Goal: Task Accomplishment & Management: Use online tool/utility

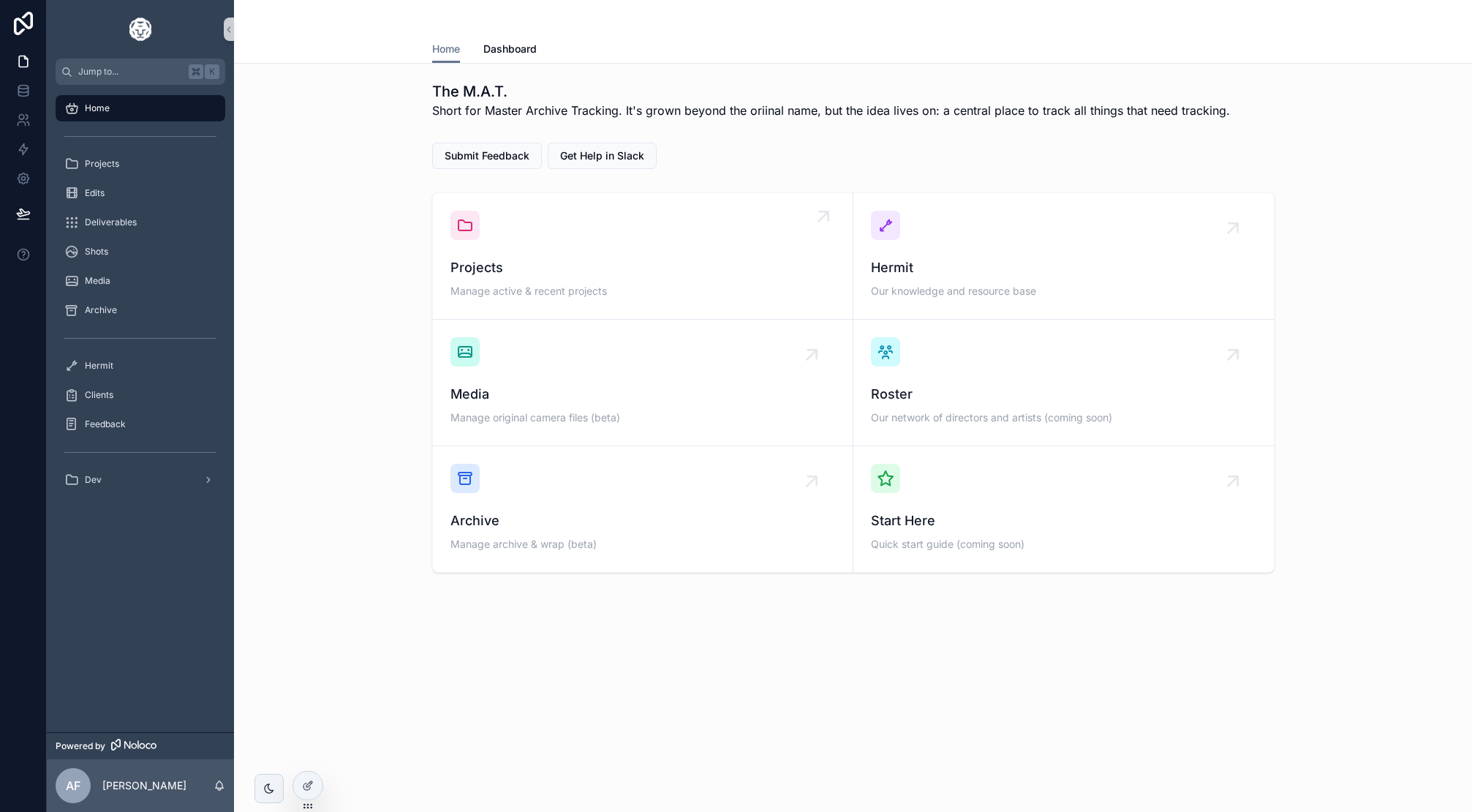
click at [465, 239] on div "scrollable content" at bounding box center [465, 225] width 30 height 30
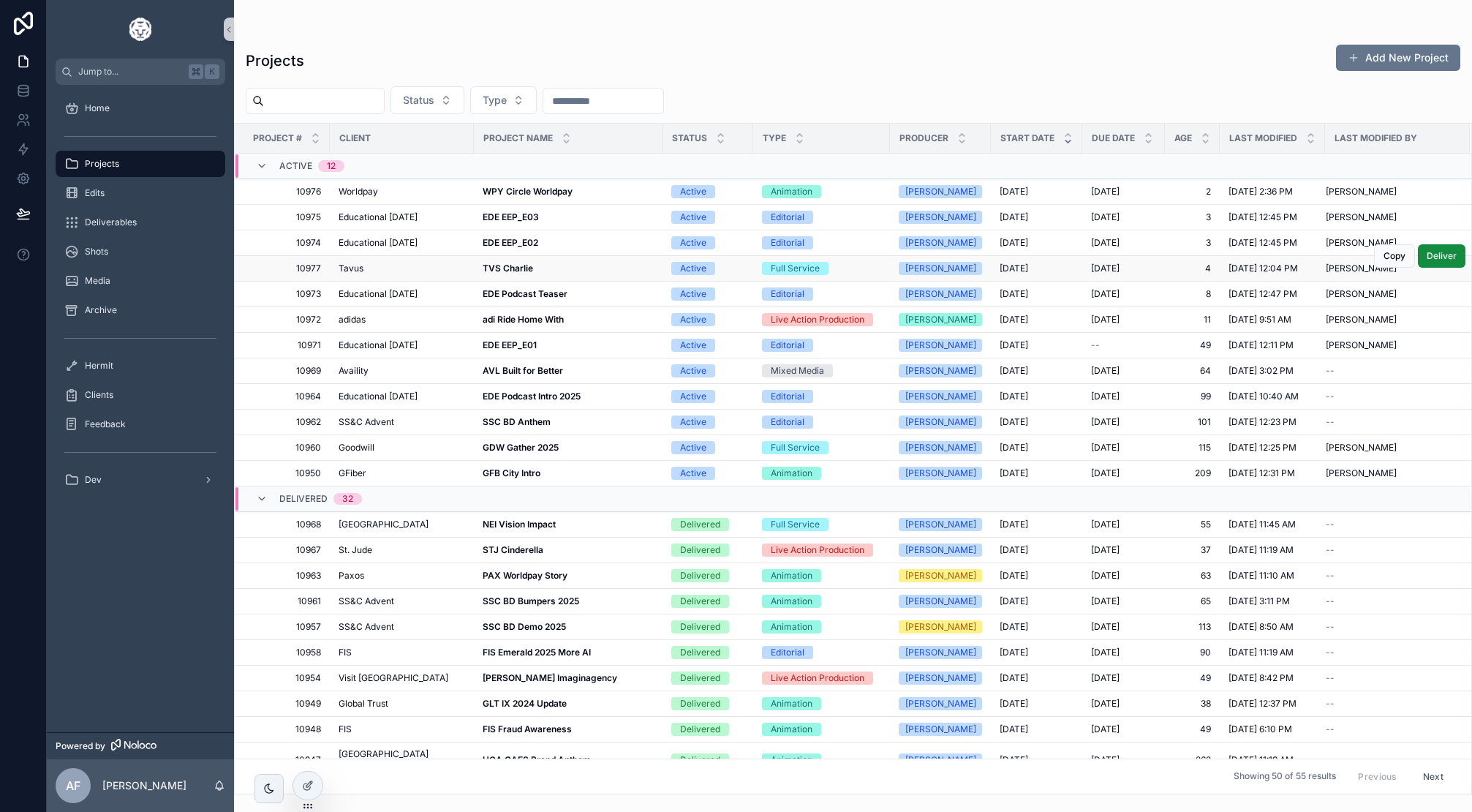
click at [492, 266] on strong "TVS Charlie" at bounding box center [508, 268] width 50 height 11
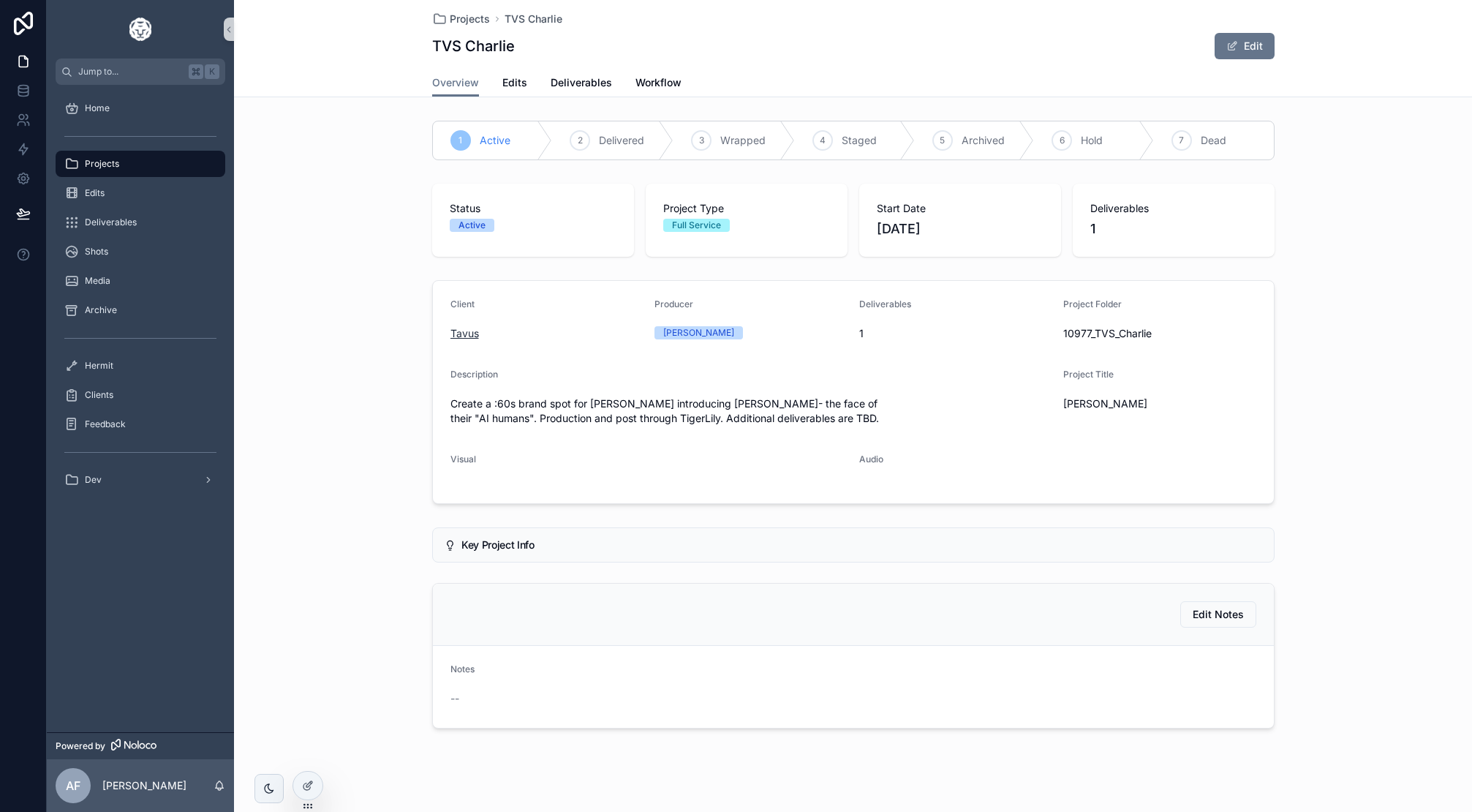
click at [467, 330] on span "Tavus" at bounding box center [465, 334] width 29 height 14
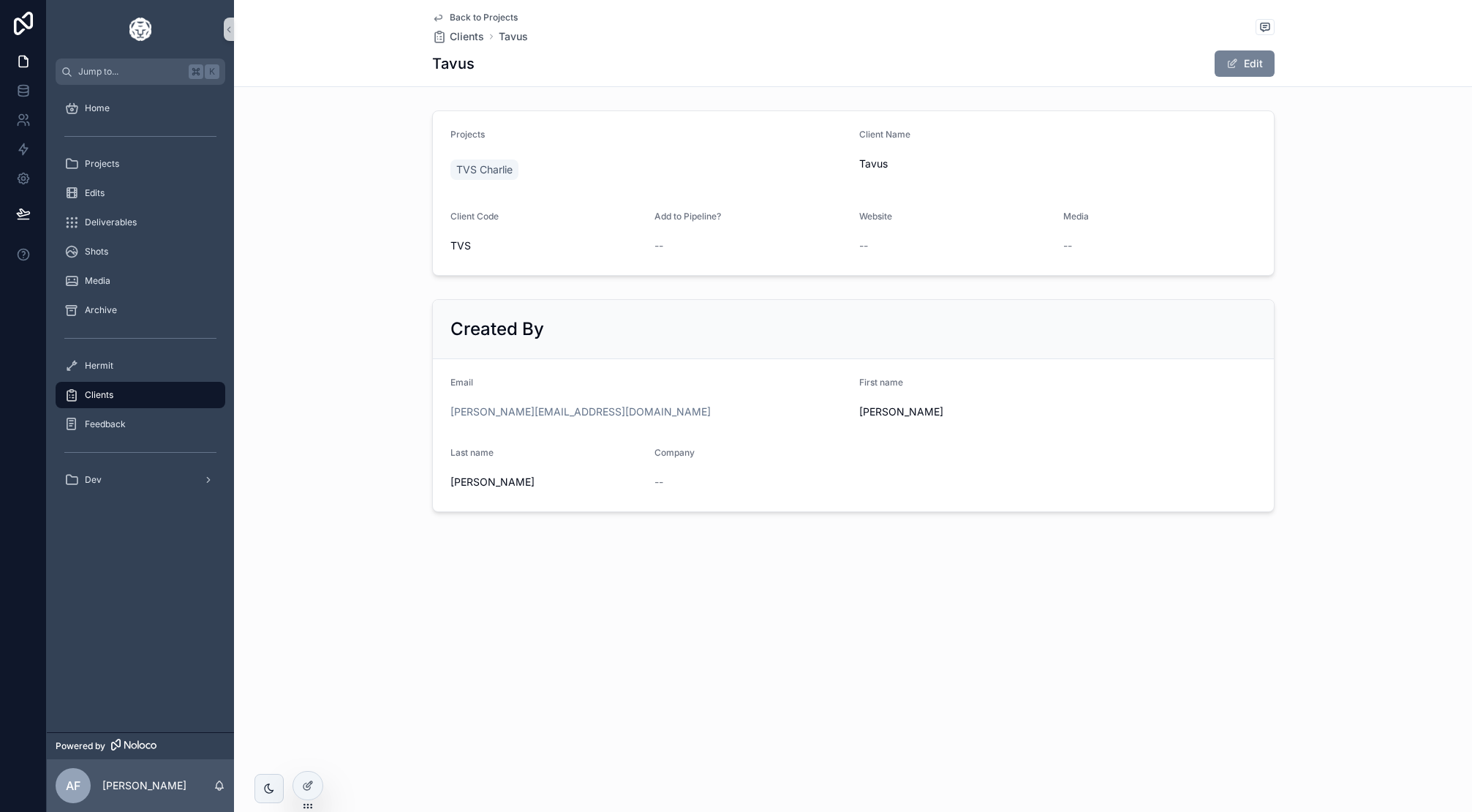
click at [1231, 69] on span "scrollable content" at bounding box center [1232, 63] width 12 height 12
click at [562, 237] on input "***" at bounding box center [547, 241] width 191 height 21
type input "***"
click at [1231, 59] on span "scrollable content" at bounding box center [1225, 63] width 12 height 12
click at [465, 20] on span "Back to Projects" at bounding box center [484, 17] width 68 height 12
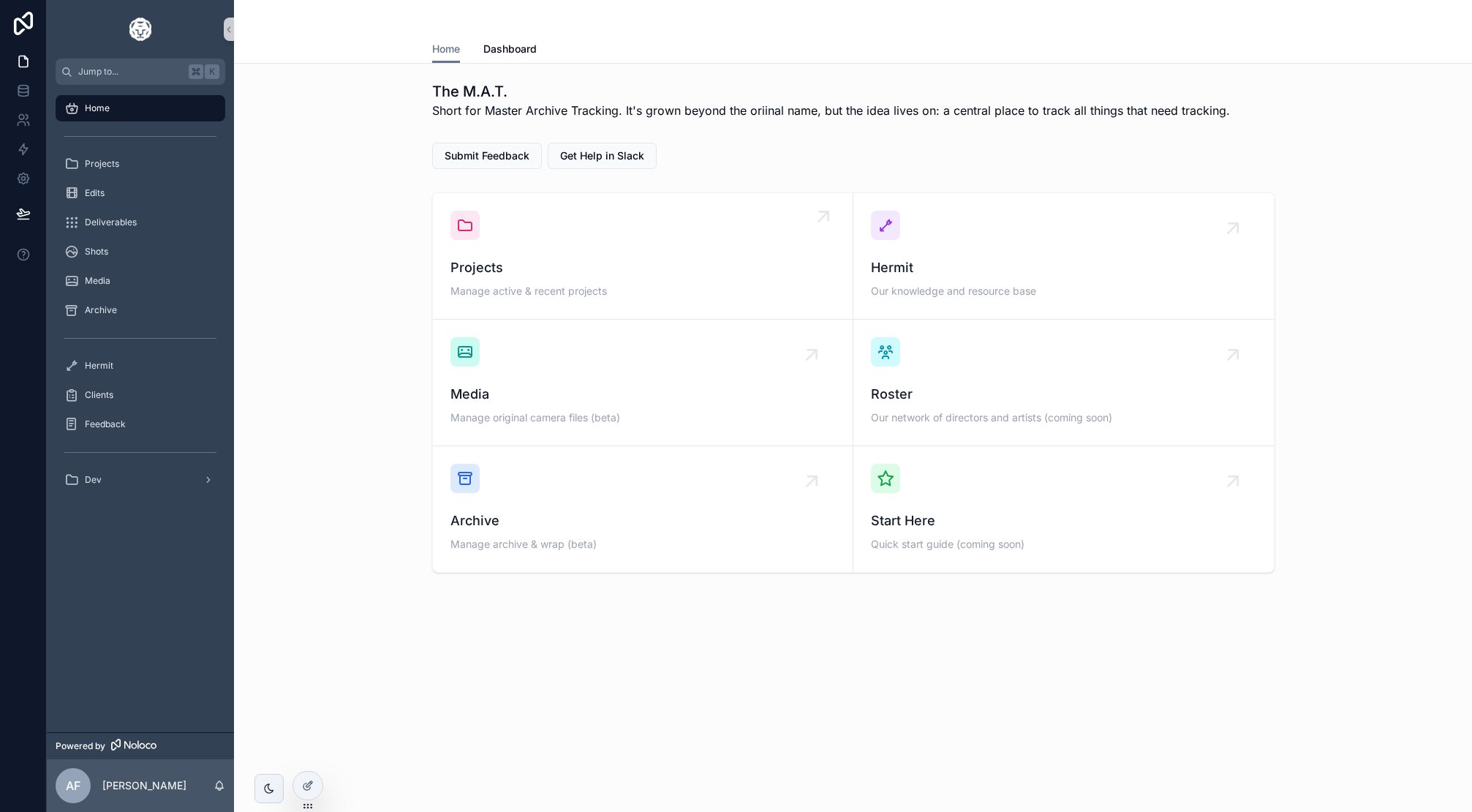
click at [486, 219] on div "Projects Manage active & recent projects" at bounding box center [643, 256] width 385 height 90
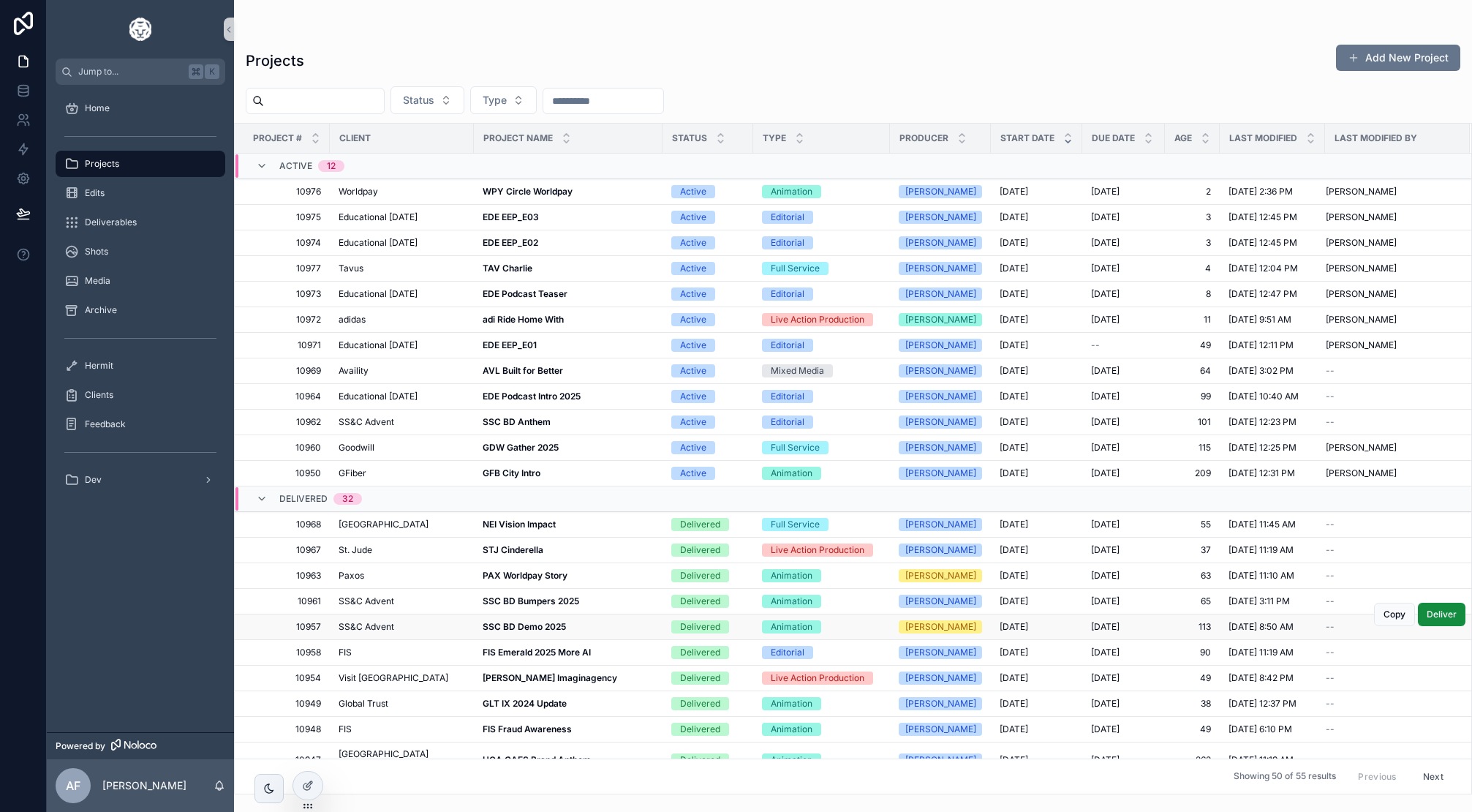
click at [521, 622] on strong "SSC BD Demo 2025" at bounding box center [524, 626] width 83 height 11
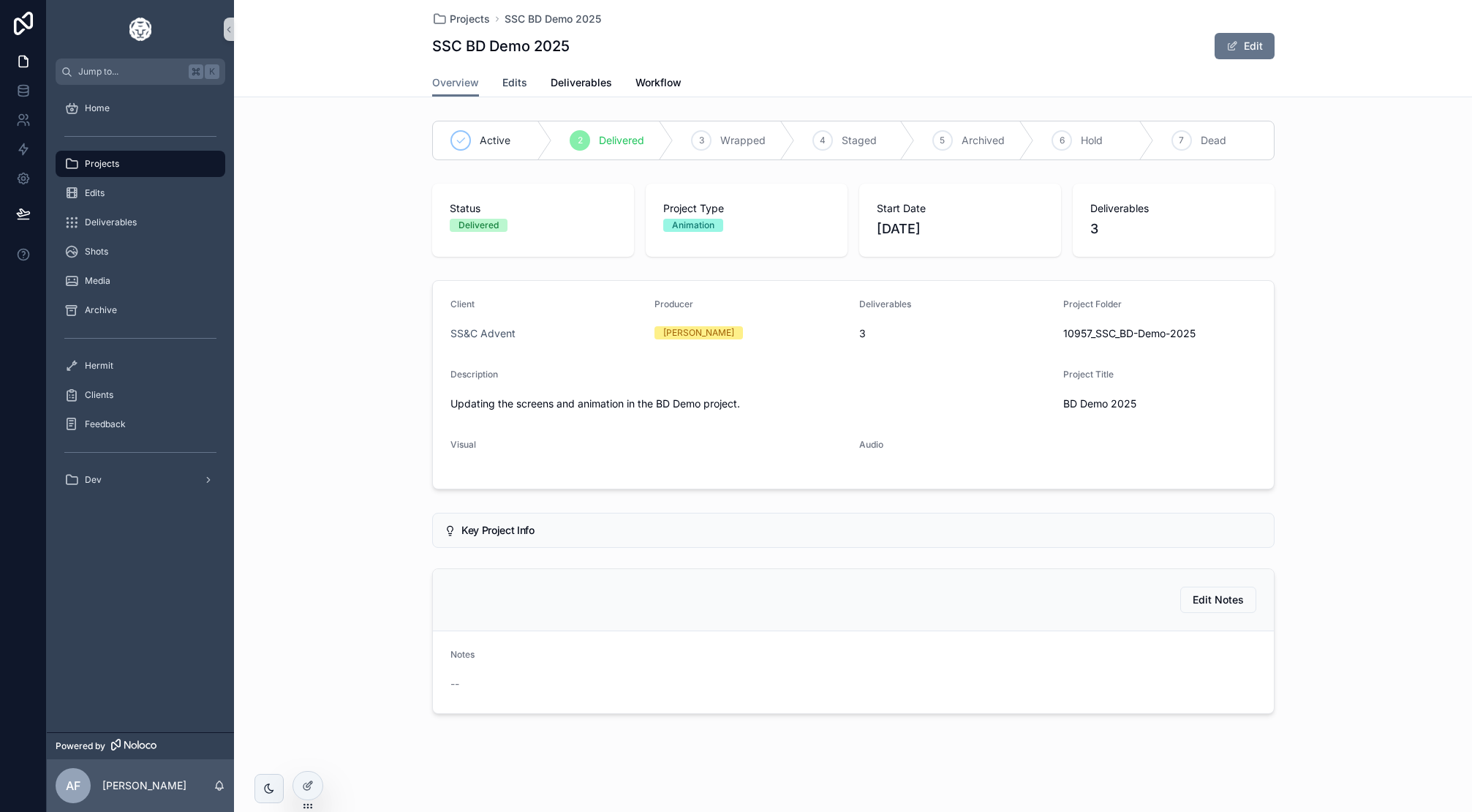
click at [523, 89] on span "Edits" at bounding box center [515, 82] width 25 height 14
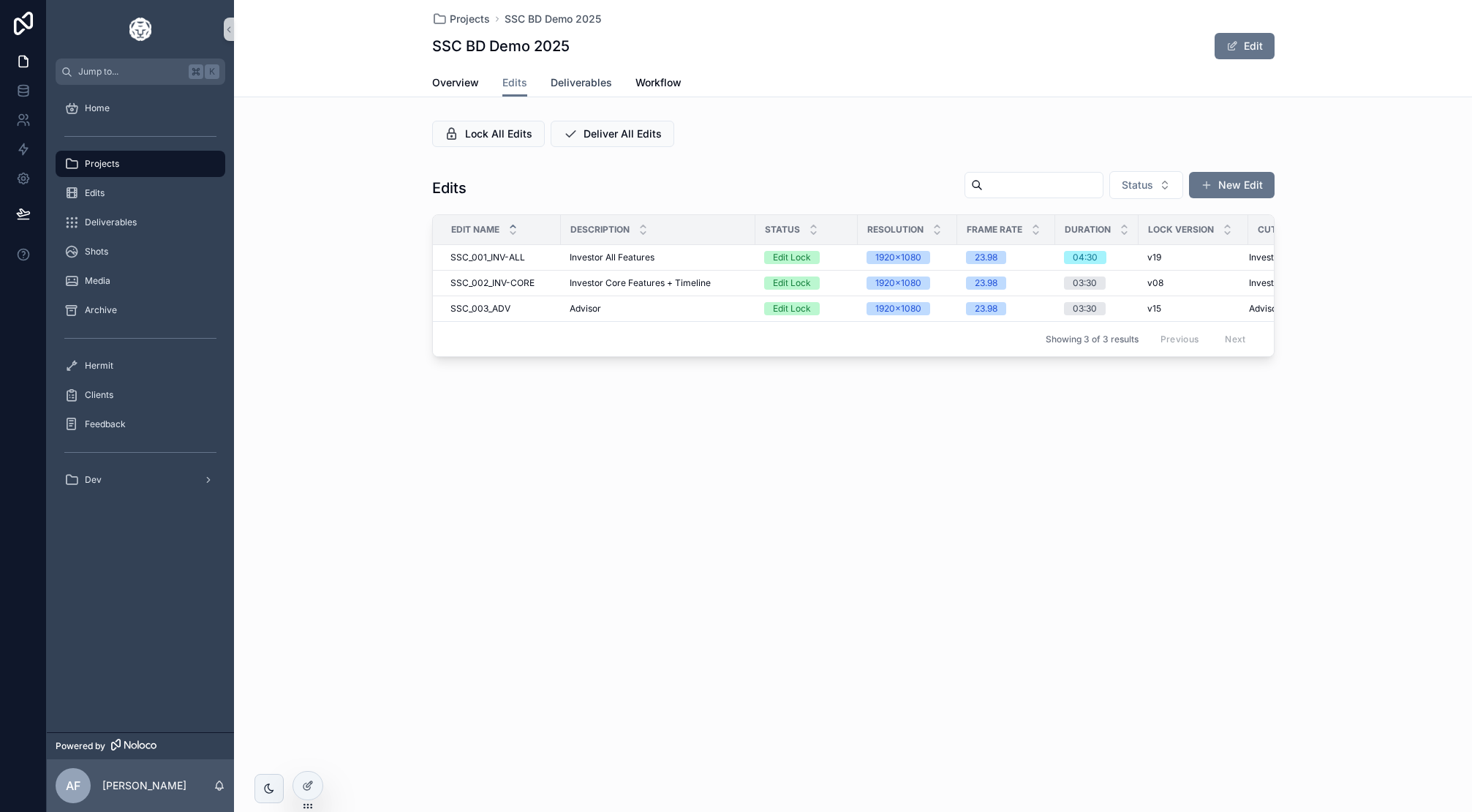
click at [565, 73] on link "Deliverables" at bounding box center [581, 84] width 62 height 30
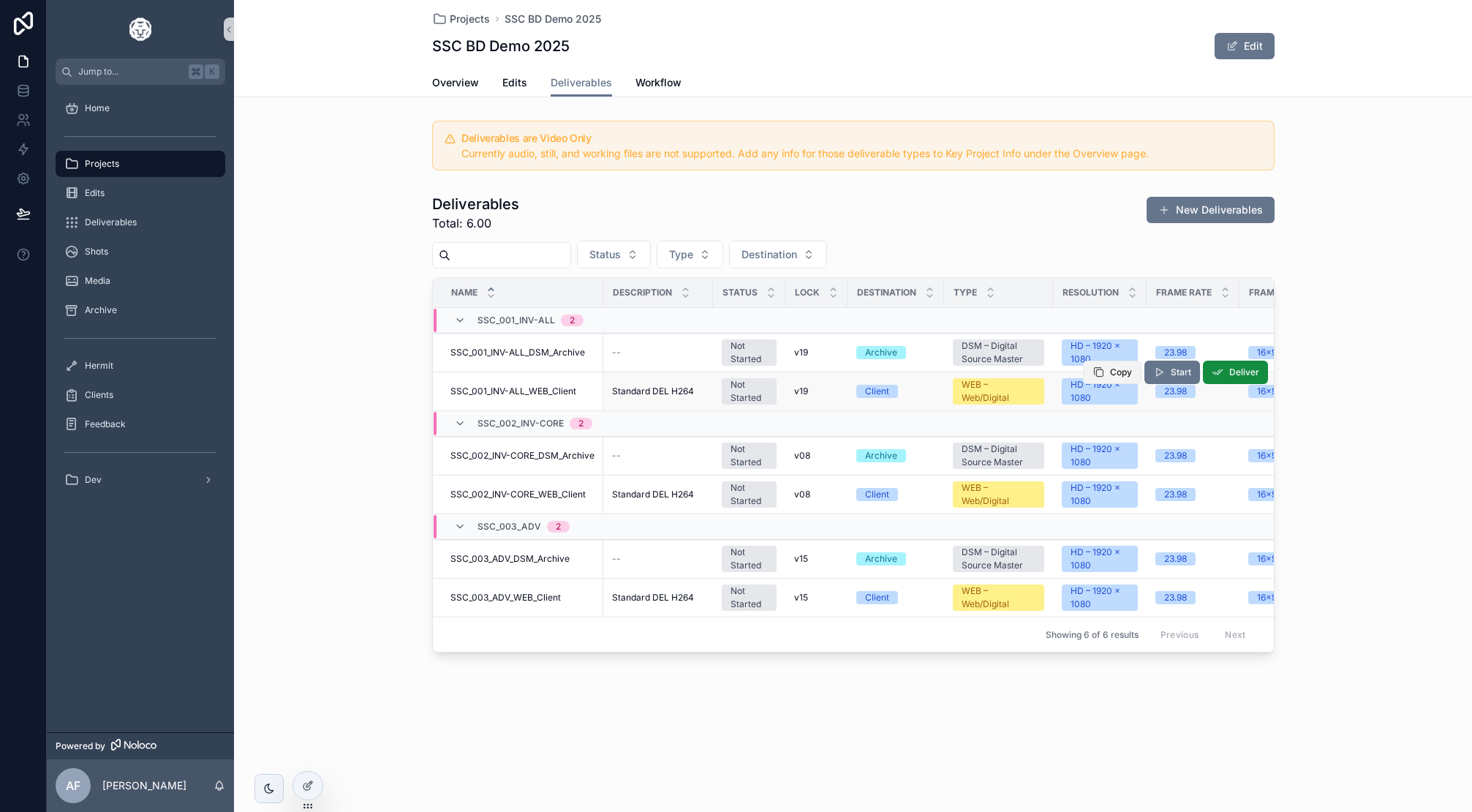
click at [1103, 376] on icon "scrollable content" at bounding box center [1098, 372] width 12 height 12
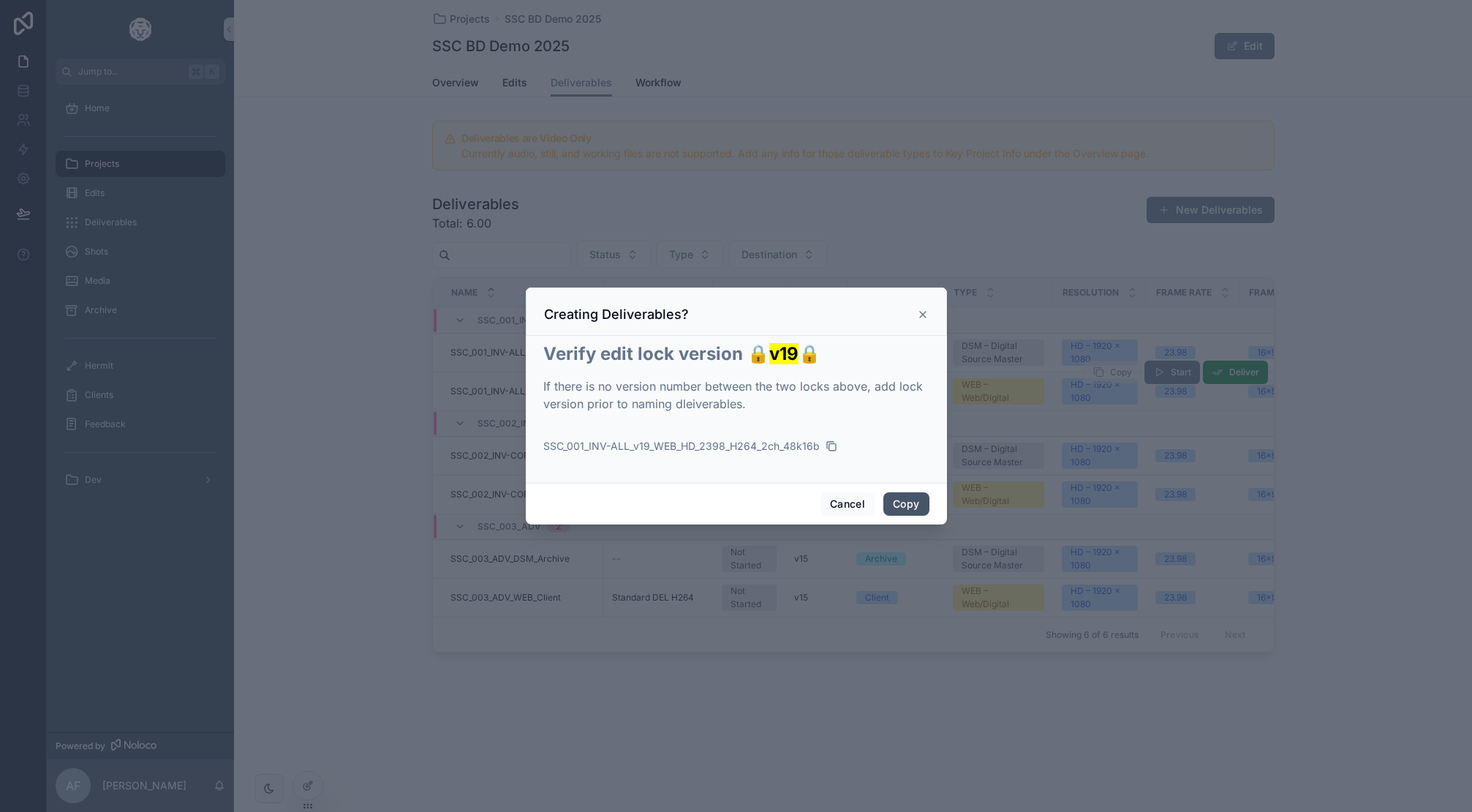
click at [917, 504] on button "Copy" at bounding box center [906, 503] width 46 height 23
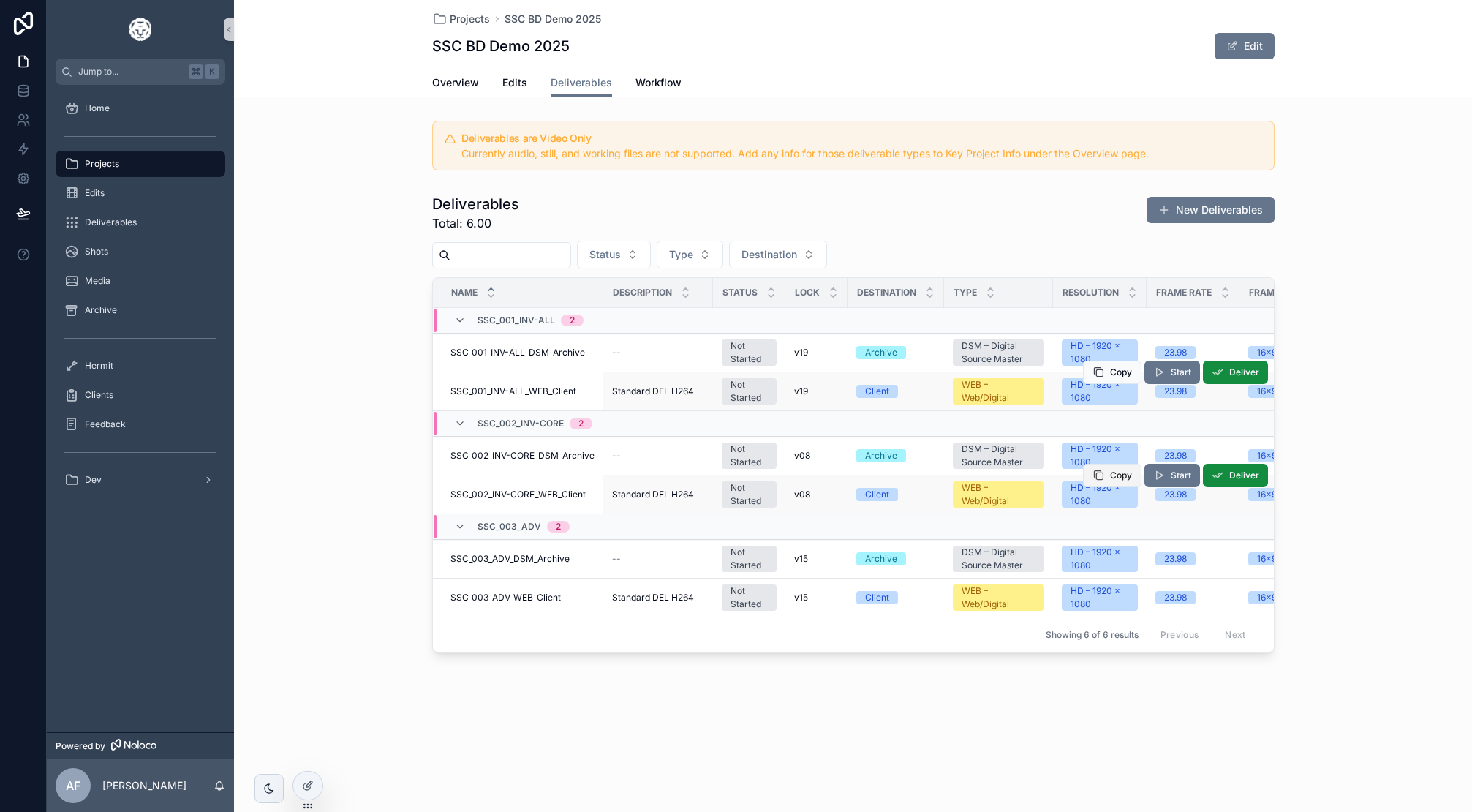
click at [1095, 481] on span "scrollable content" at bounding box center [1098, 475] width 12 height 12
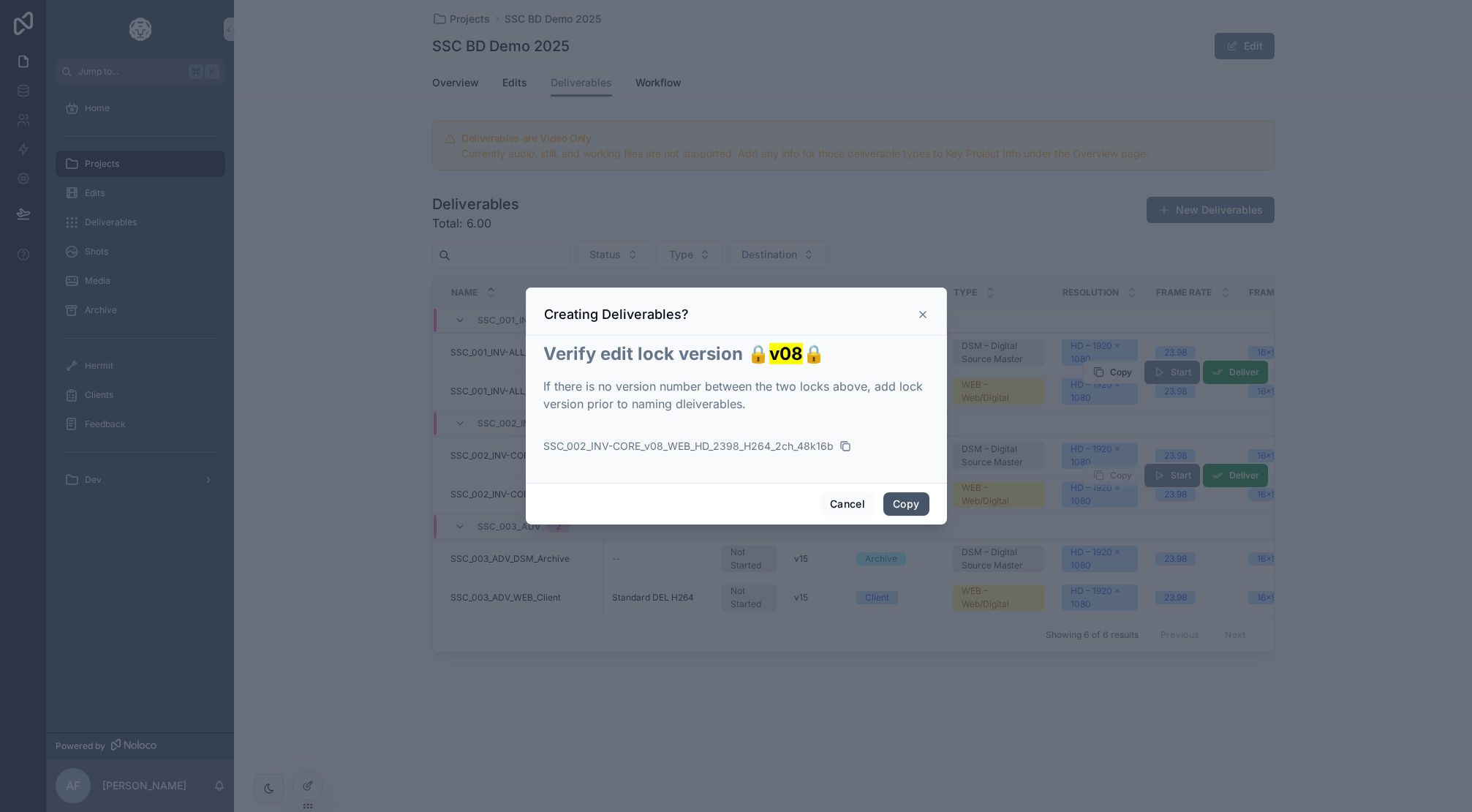
click at [914, 503] on button "Copy" at bounding box center [906, 503] width 46 height 23
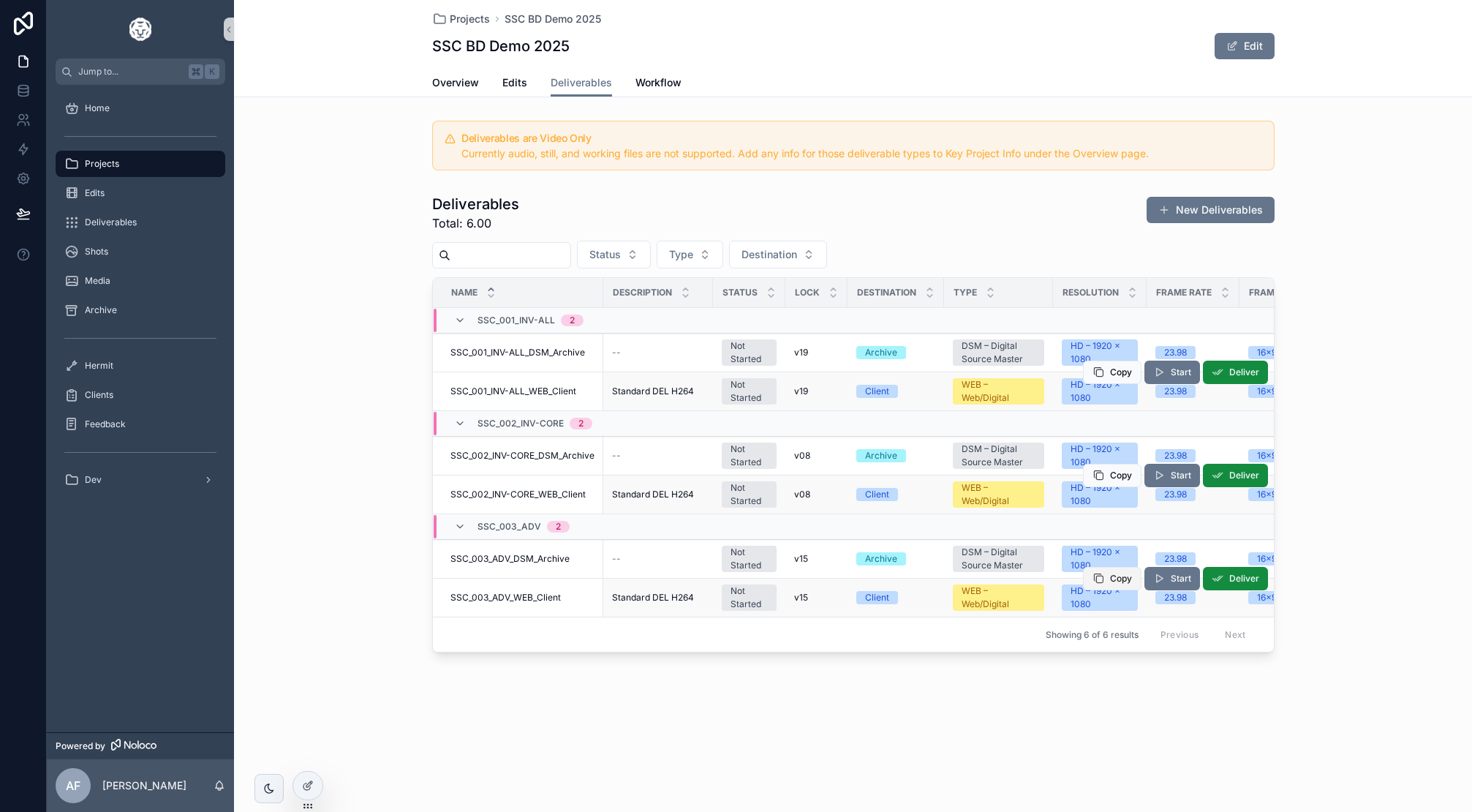
click at [1110, 581] on button "Copy" at bounding box center [1112, 579] width 58 height 23
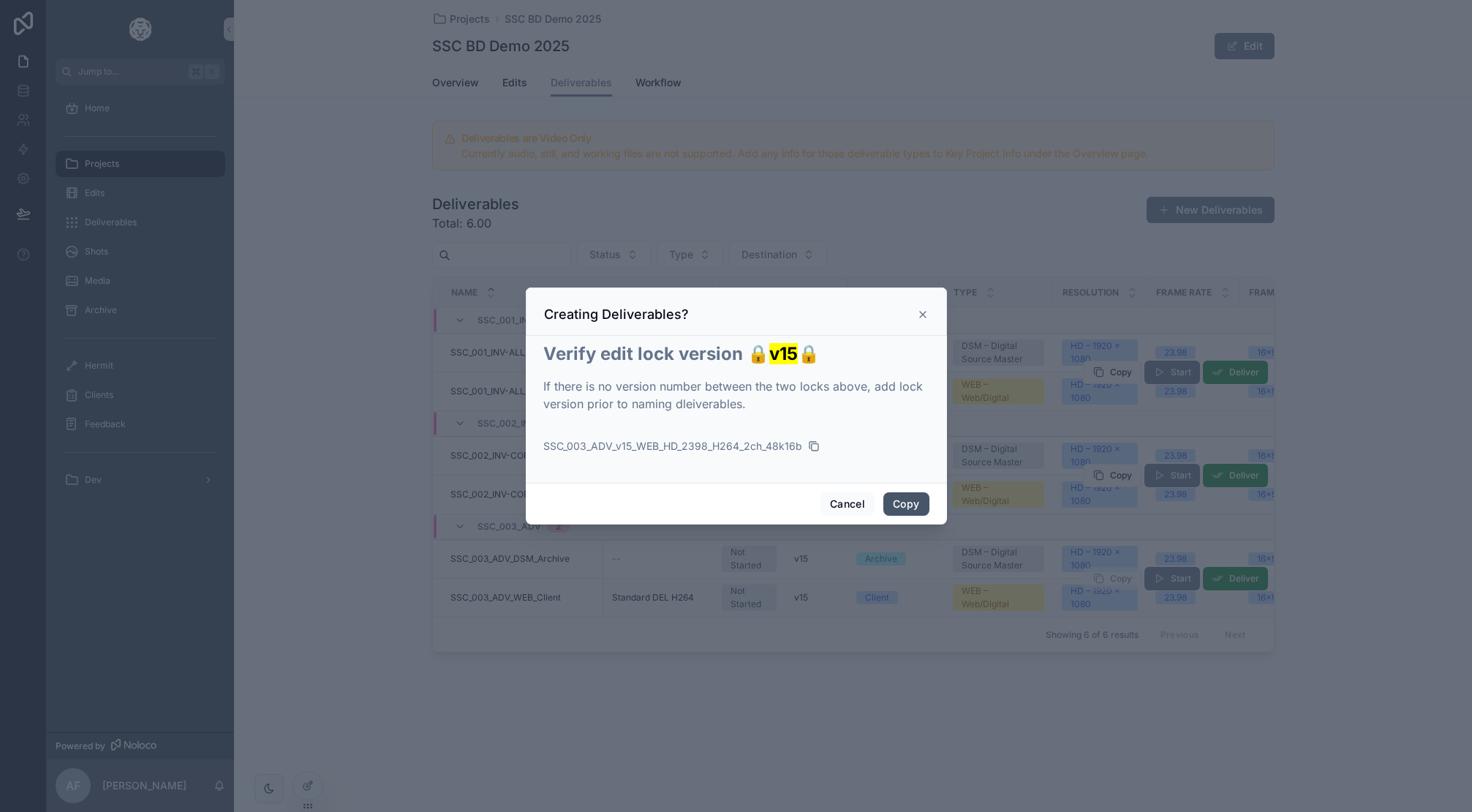
click at [911, 504] on button "Copy" at bounding box center [906, 503] width 46 height 23
